Goal: Register for event/course

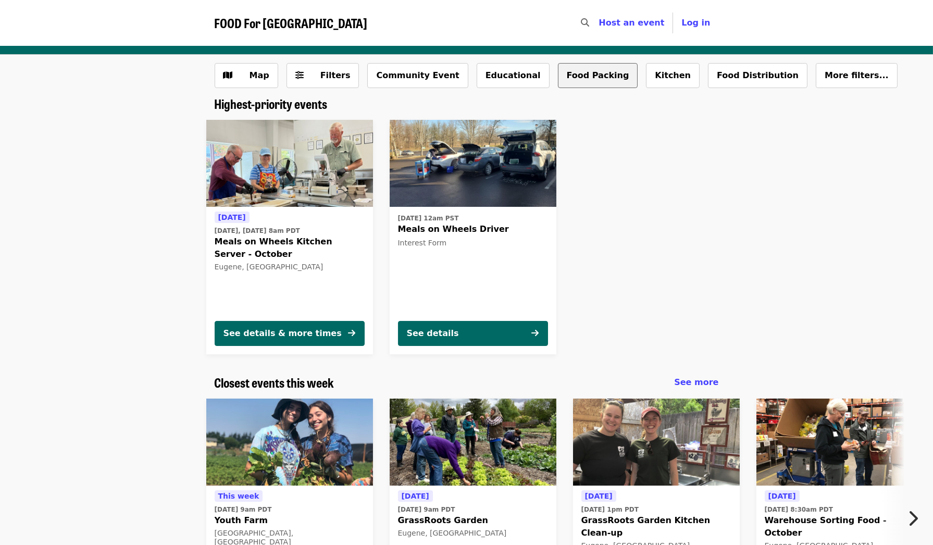
click at [563, 74] on button "Food Packing" at bounding box center [598, 75] width 80 height 25
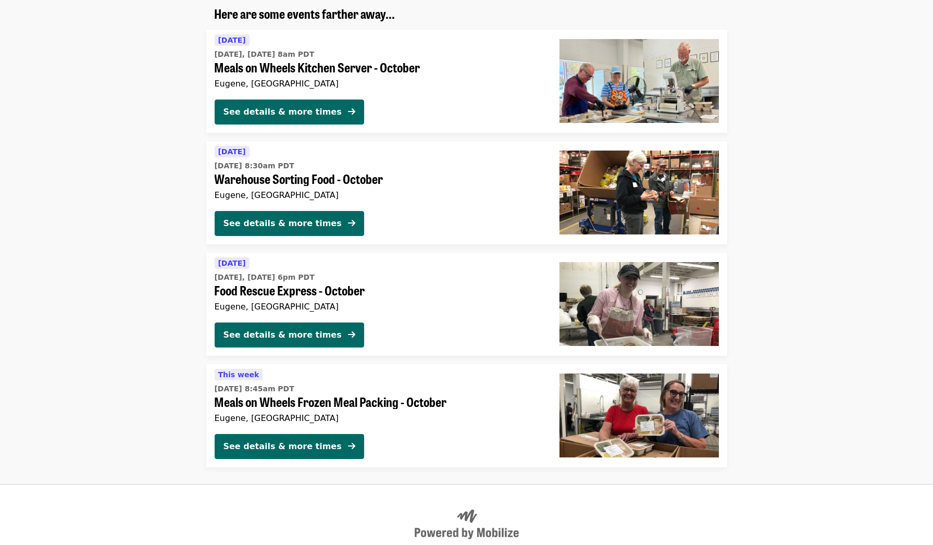
scroll to position [155, 0]
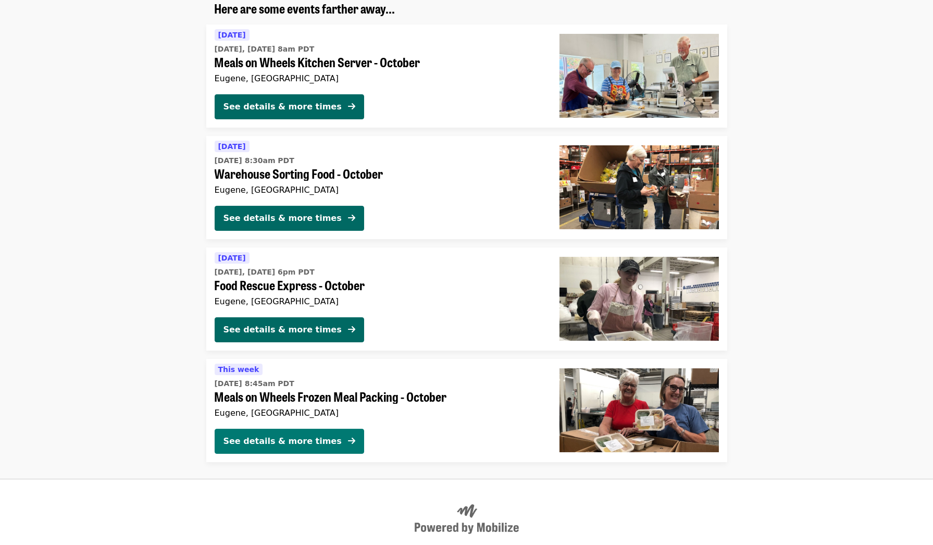
click at [268, 443] on div "See details & more times" at bounding box center [283, 441] width 118 height 13
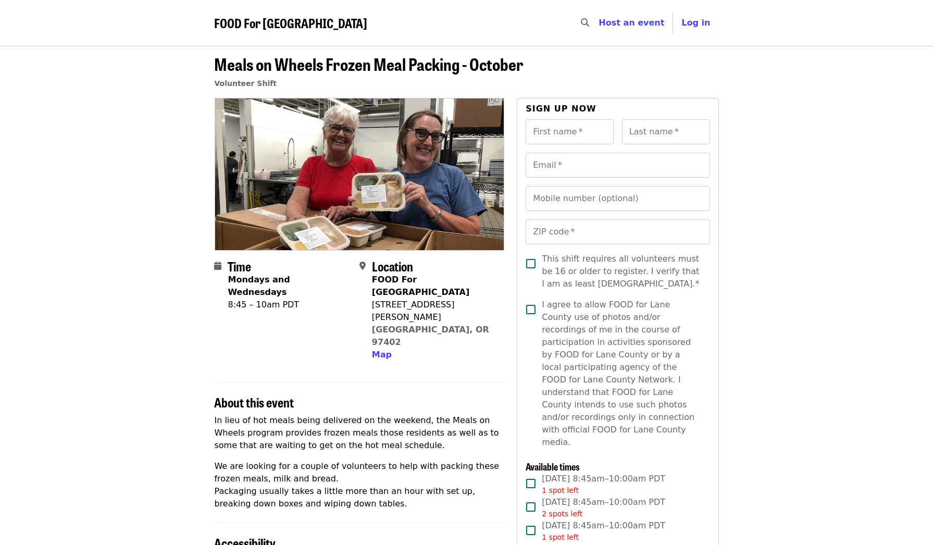
click at [283, 22] on span "FOOD For [GEOGRAPHIC_DATA]" at bounding box center [291, 23] width 153 height 18
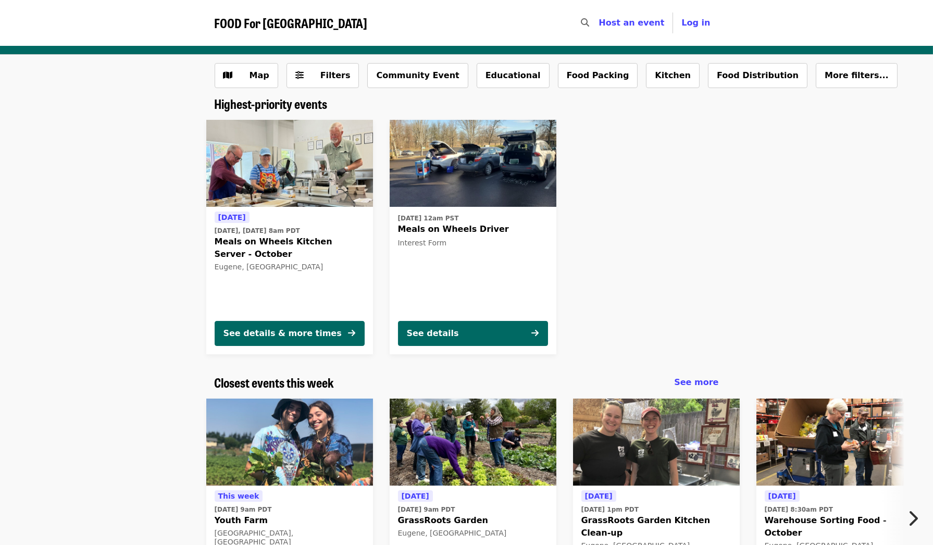
click at [283, 22] on span "FOOD For [GEOGRAPHIC_DATA]" at bounding box center [291, 23] width 153 height 18
